Goal: Communication & Community: Answer question/provide support

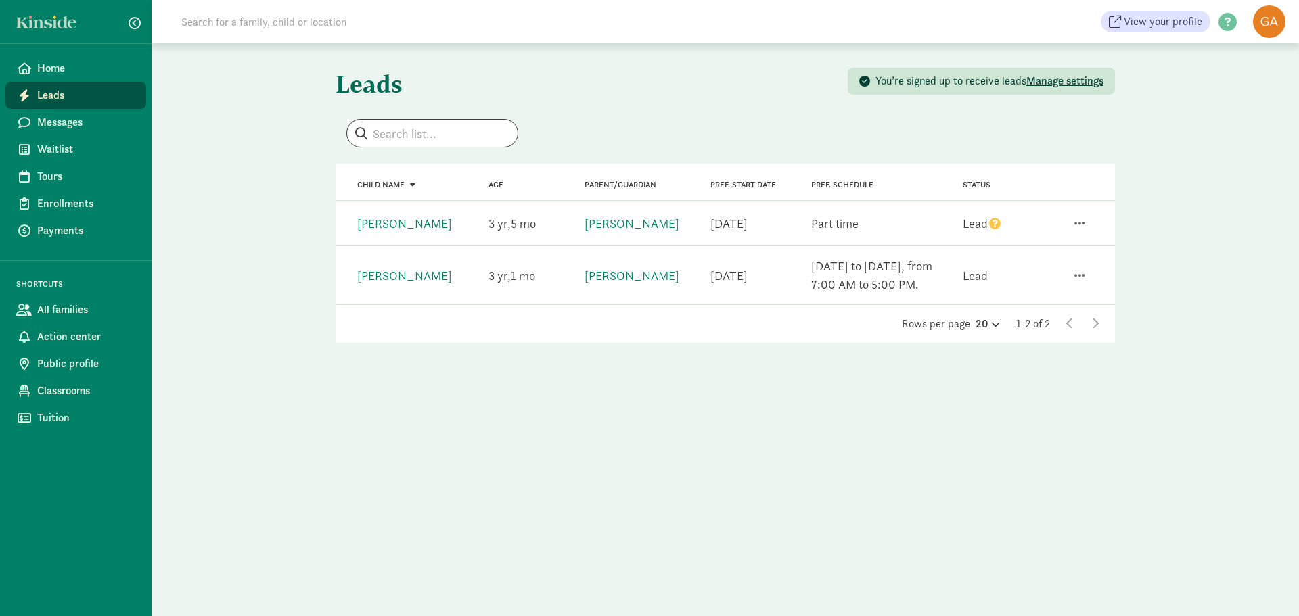
click at [992, 220] on icon "question" at bounding box center [994, 223] width 11 height 11
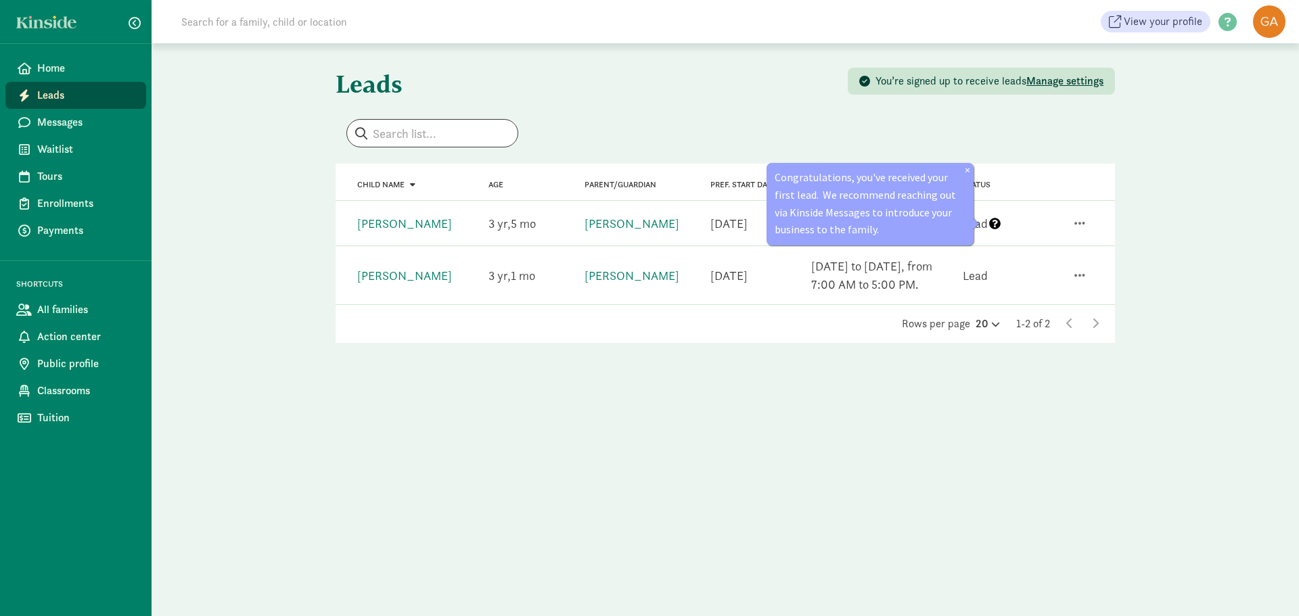
click at [1138, 268] on div "Leads You’re signed up to receive leads Manage settings Child name Age Parent/G…" at bounding box center [725, 214] width 1147 height 343
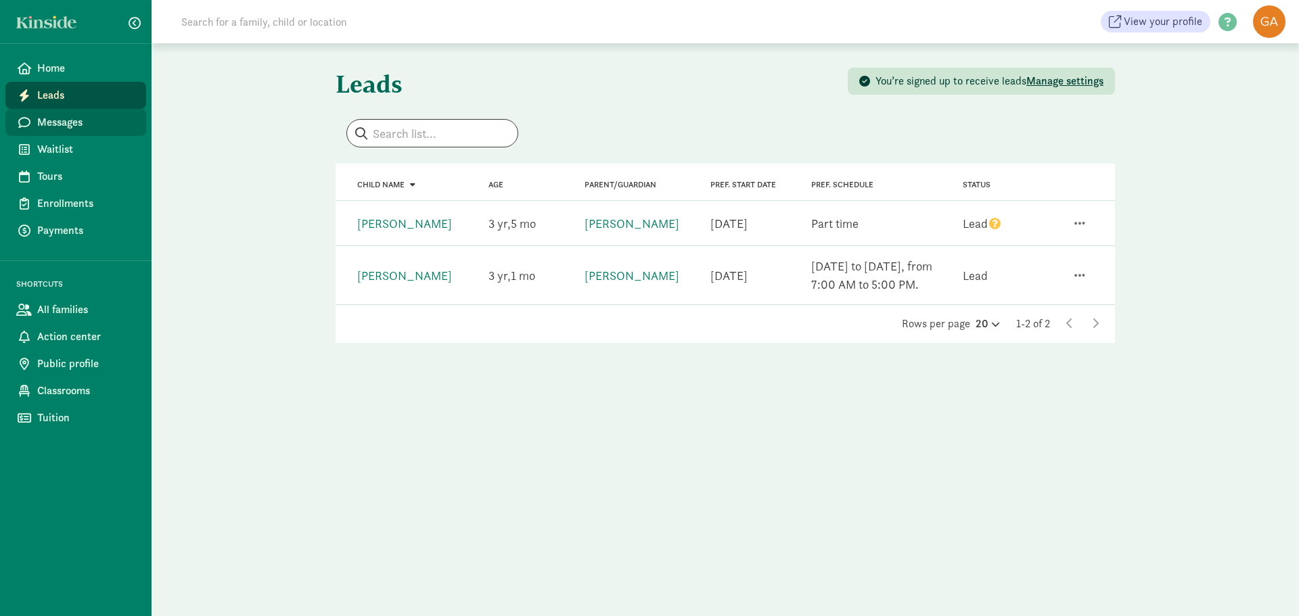
click at [65, 122] on span "Messages" at bounding box center [86, 122] width 98 height 16
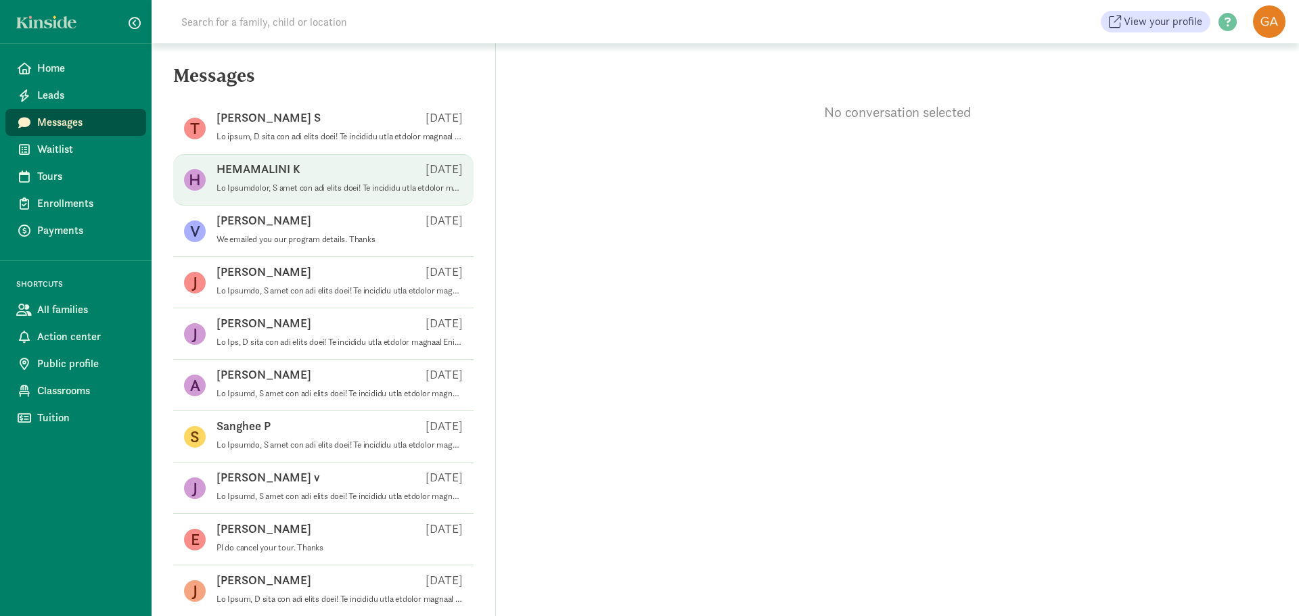
click at [294, 189] on p at bounding box center [339, 188] width 246 height 11
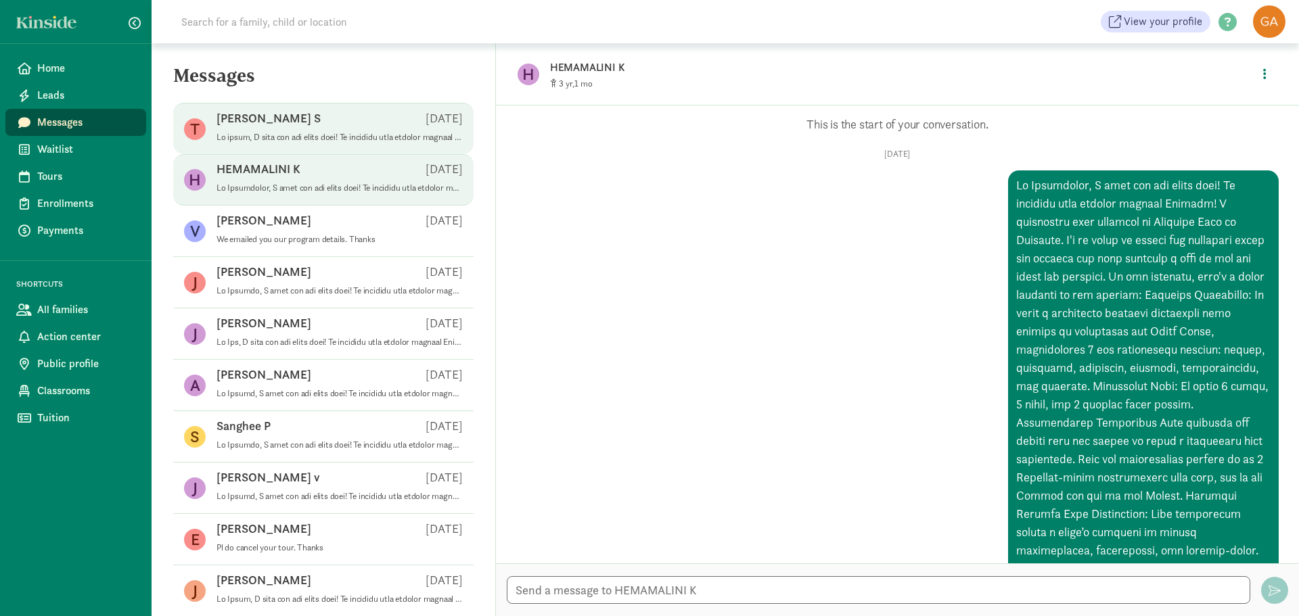
click at [264, 123] on div "[PERSON_NAME] S [DATE]" at bounding box center [339, 121] width 246 height 22
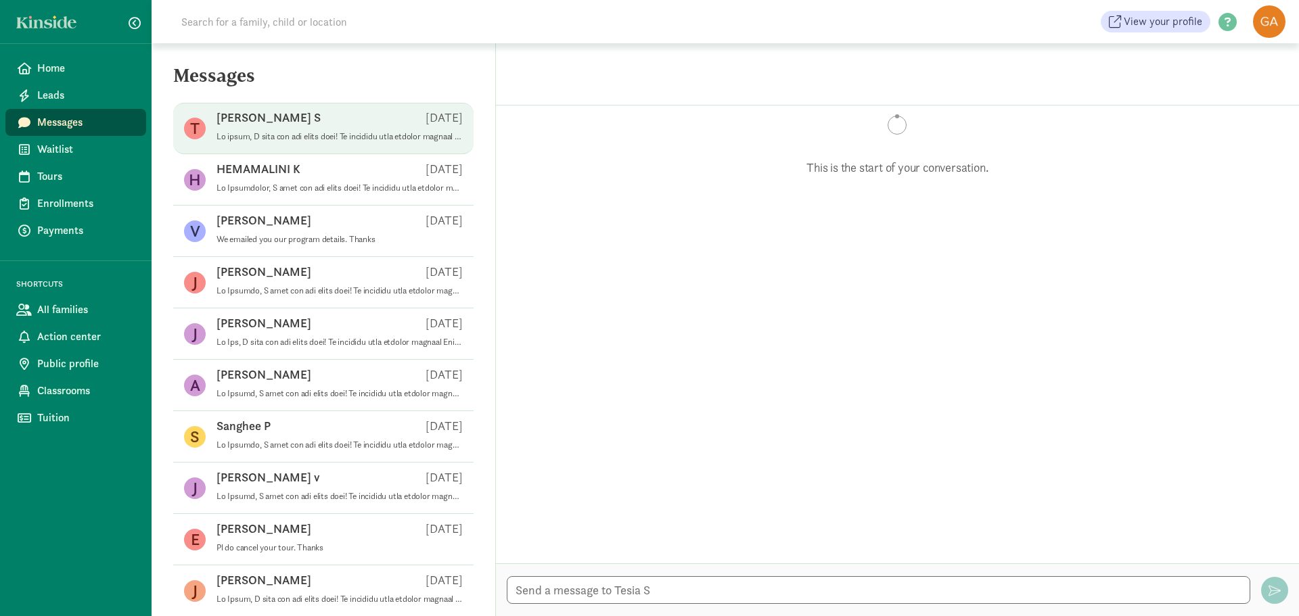
scroll to position [401, 0]
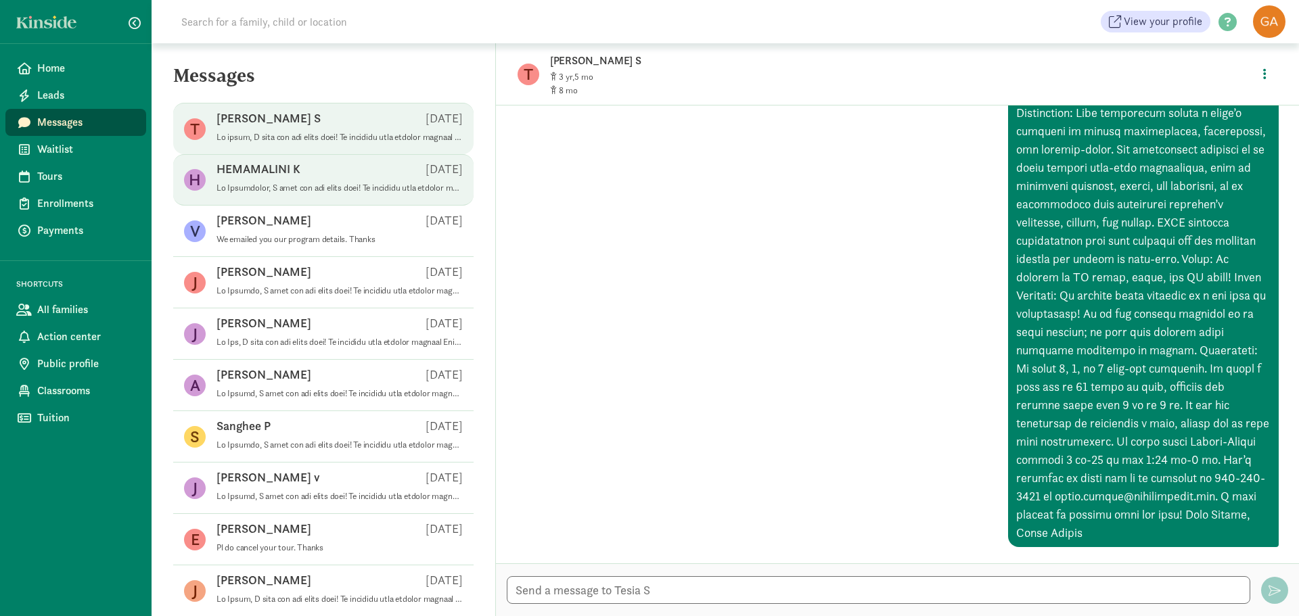
click at [288, 187] on p at bounding box center [339, 188] width 246 height 11
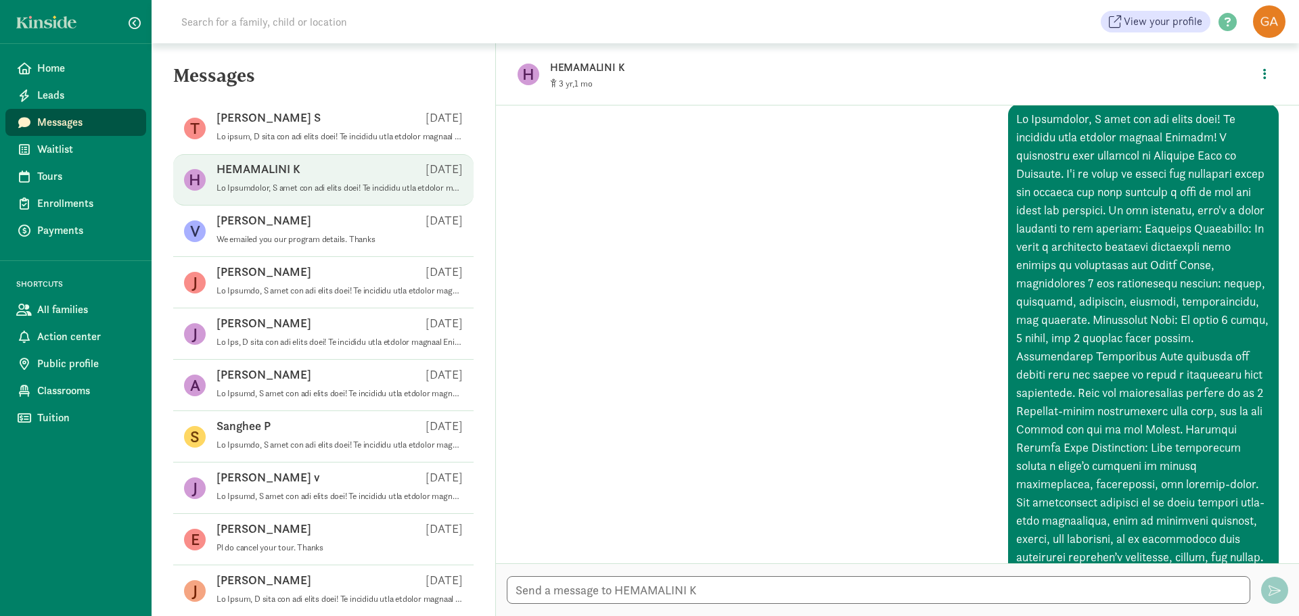
scroll to position [0, 0]
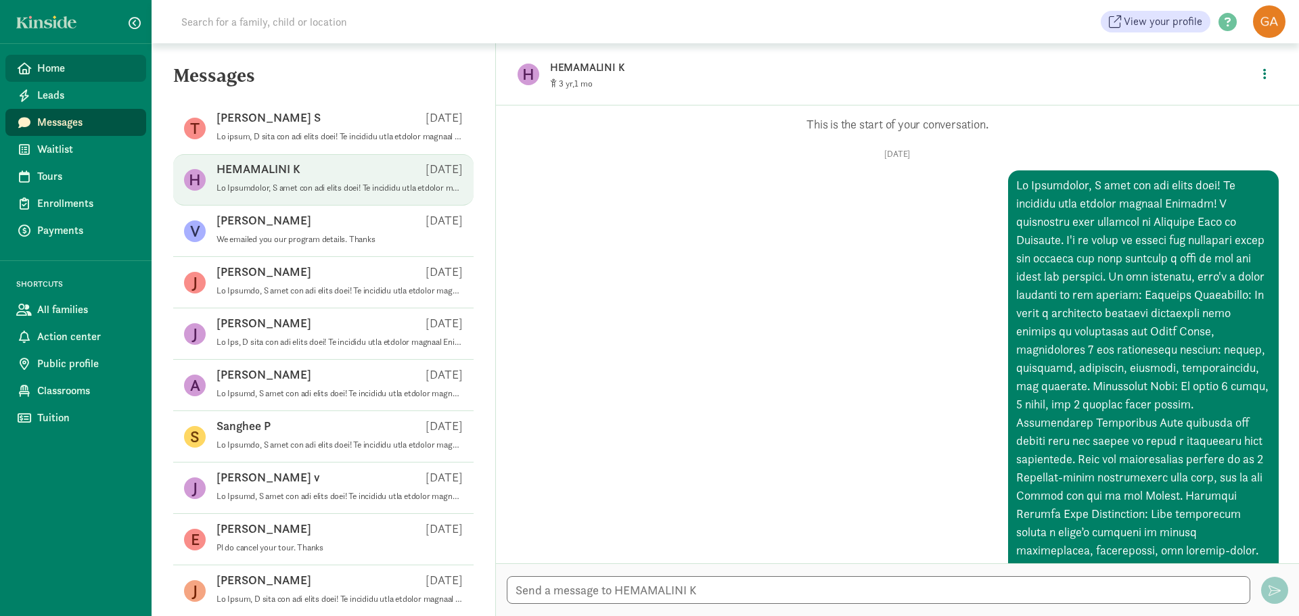
click at [50, 66] on span "Home" at bounding box center [86, 68] width 98 height 16
